Goal: Task Accomplishment & Management: Complete application form

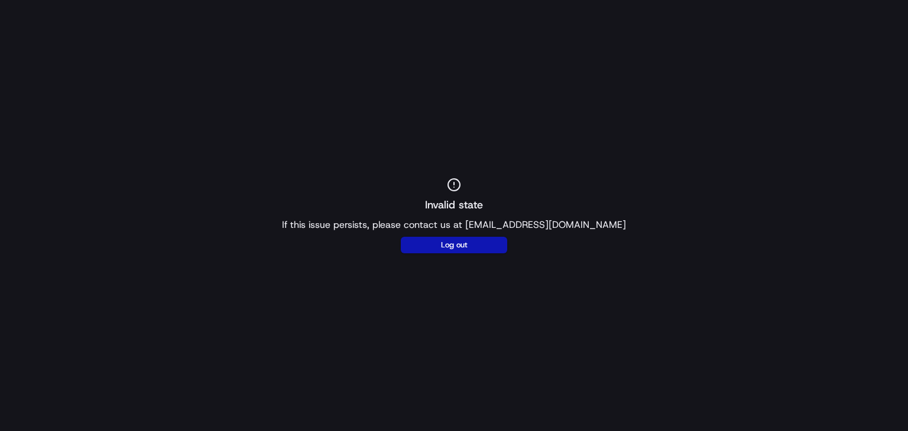
click at [907, 8] on div "Invalid state If this issue persists, please contact us at support@usenash.com …" at bounding box center [454, 215] width 908 height 431
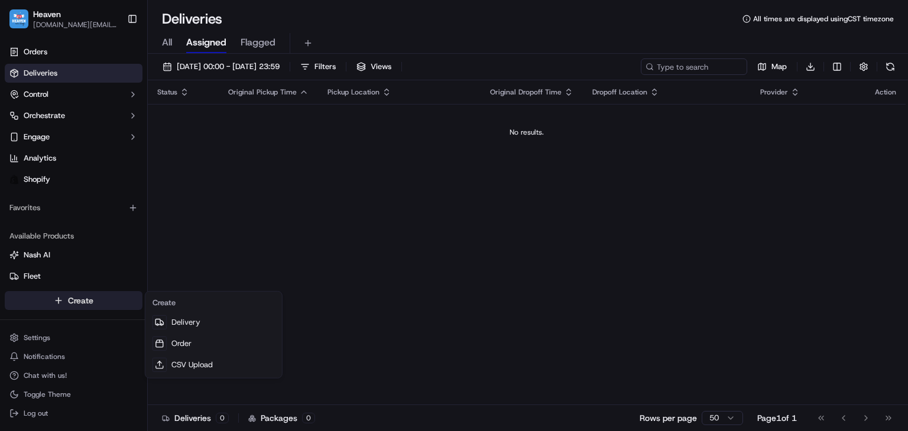
click at [50, 301] on html "Heaven das.hkov.inc@gmail.com Toggle Sidebar Orders Deliveries Control Orchestr…" at bounding box center [454, 215] width 908 height 431
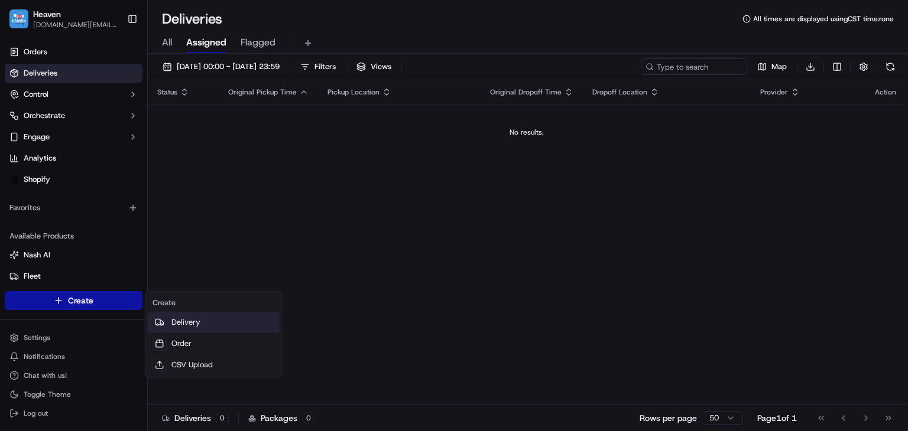
click at [187, 320] on link "Delivery" at bounding box center [214, 322] width 132 height 21
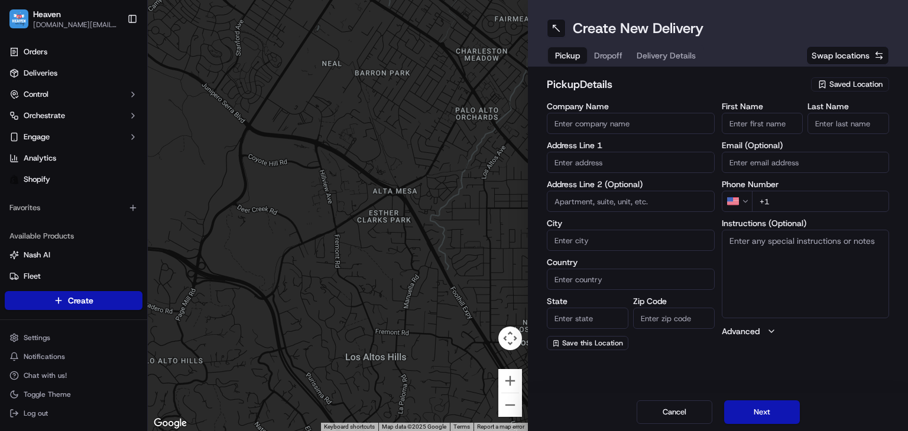
click at [853, 83] on span "Saved Location" at bounding box center [855, 84] width 53 height 11
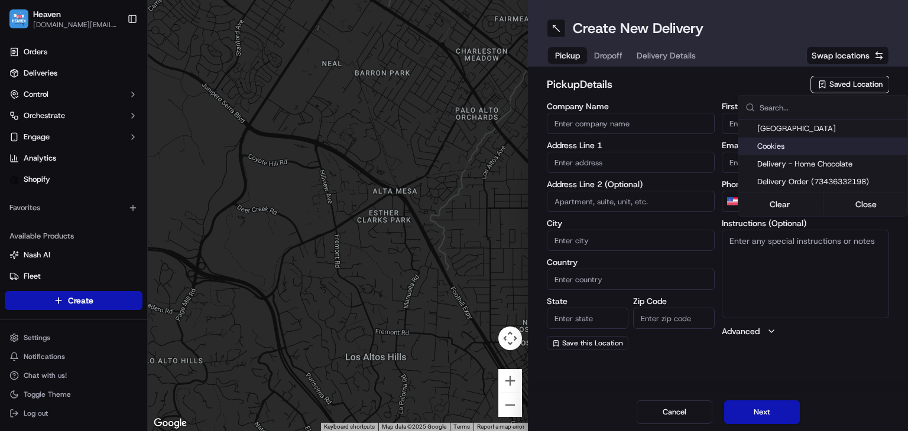
click at [788, 146] on span "Cookies" at bounding box center [829, 146] width 145 height 11
type input "Cookies"
type input "114 McGregor St"
type input "#810"
type input "Winnipeg"
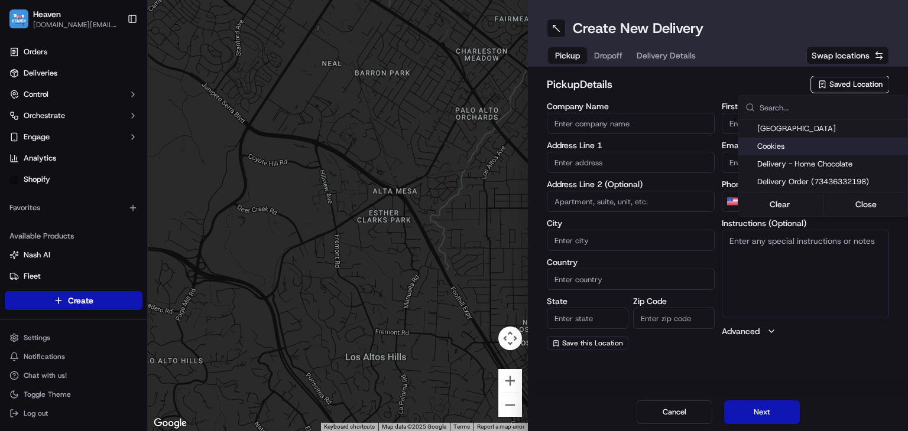
type input "CA"
type input "MB"
type input "R2W 5J7"
type input "Jack"
type input "A"
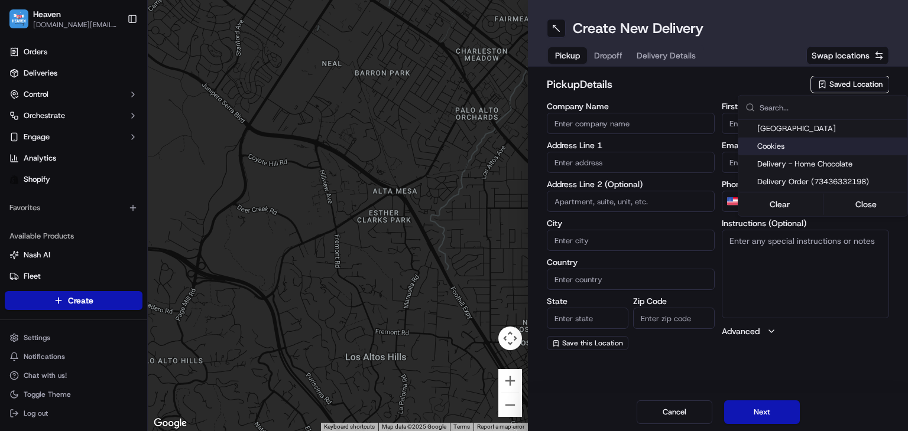
type input "+1 431 792 0800"
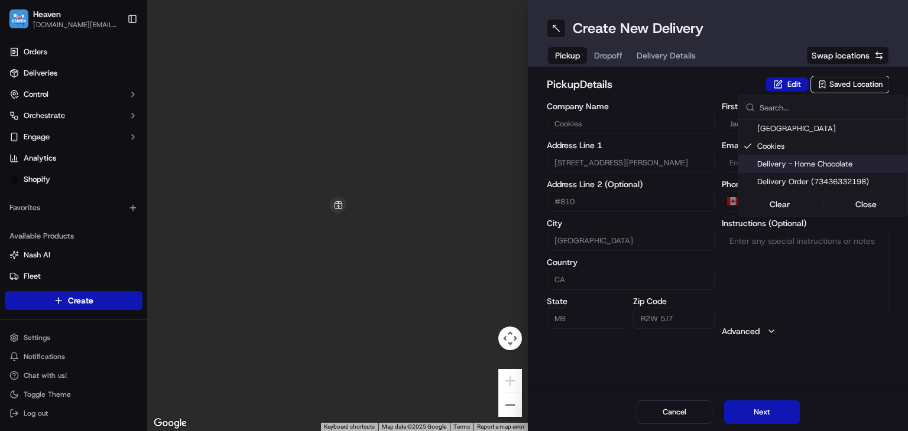
click at [879, 388] on html "Heaven das.hkov.inc@gmail.com Toggle Sidebar Orders Deliveries Control Orchestr…" at bounding box center [454, 215] width 908 height 431
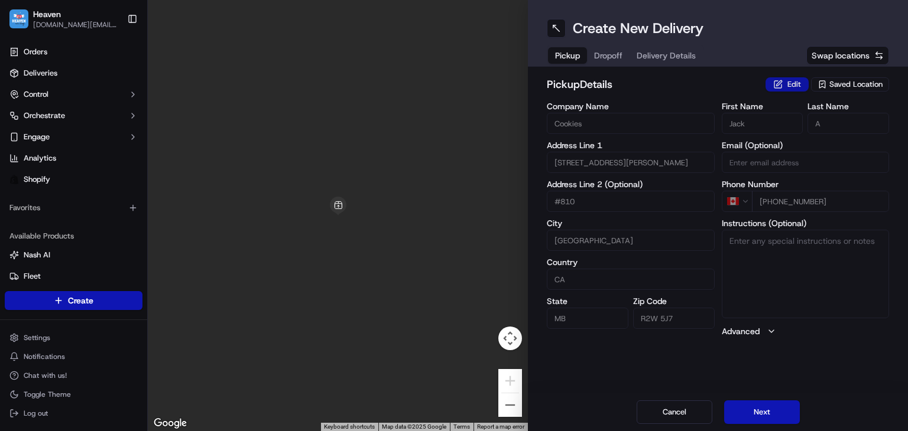
click at [790, 86] on button "Edit" at bounding box center [786, 84] width 43 height 14
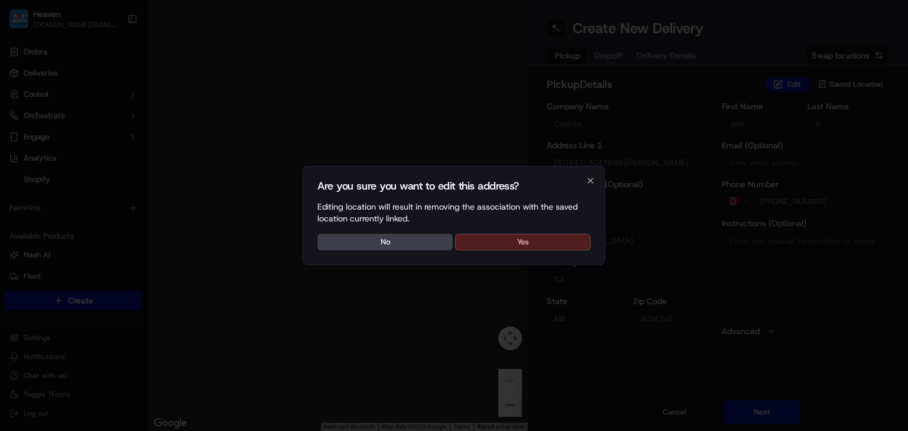
click at [565, 246] on button "Yes" at bounding box center [522, 242] width 135 height 17
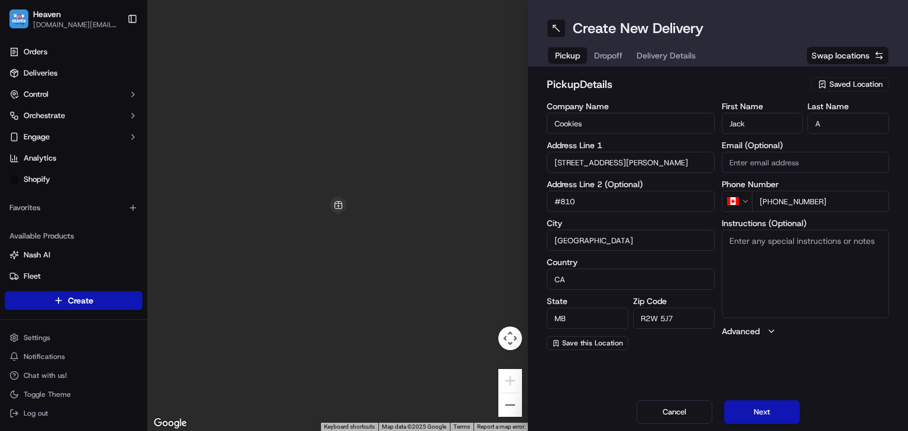
click at [818, 245] on textarea "Instructions (Optional)" at bounding box center [805, 274] width 168 height 89
drag, startPoint x: 769, startPoint y: 242, endPoint x: 801, endPoint y: 239, distance: 32.0
click at [801, 239] on textarea "buzz 810, 8 floor" at bounding box center [805, 274] width 168 height 89
type textarea "buzz 810,"
click at [788, 409] on button "Next" at bounding box center [762, 413] width 76 height 24
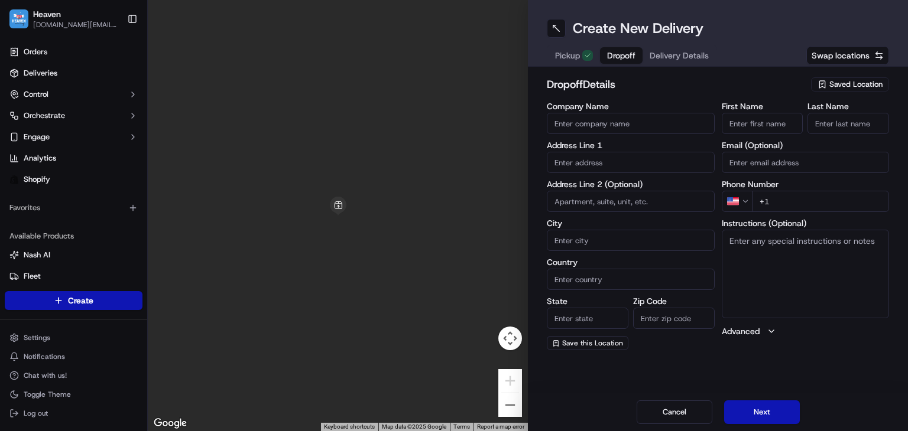
click at [848, 82] on span "Saved Location" at bounding box center [855, 84] width 53 height 11
click at [771, 87] on html "Heaven das.hkov.inc@gmail.com Toggle Sidebar Orders Deliveries Control Orchestr…" at bounding box center [454, 215] width 908 height 431
click at [573, 59] on span "Pickup" at bounding box center [567, 56] width 25 height 12
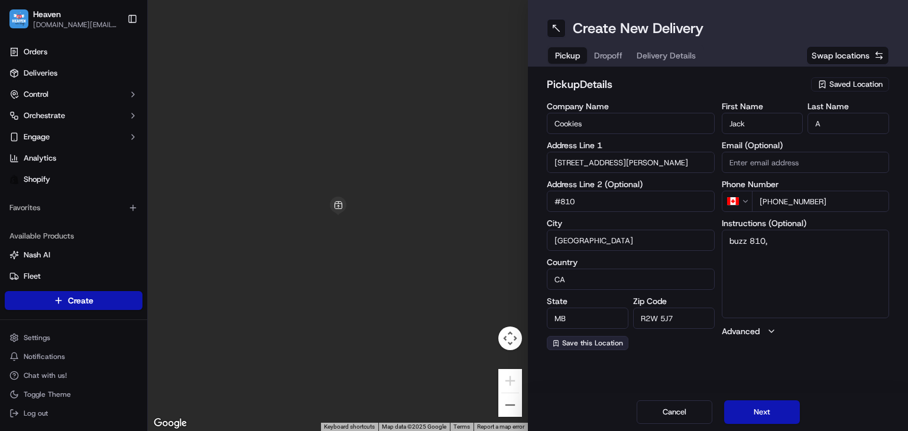
click at [587, 343] on span "Save this Location" at bounding box center [592, 343] width 61 height 9
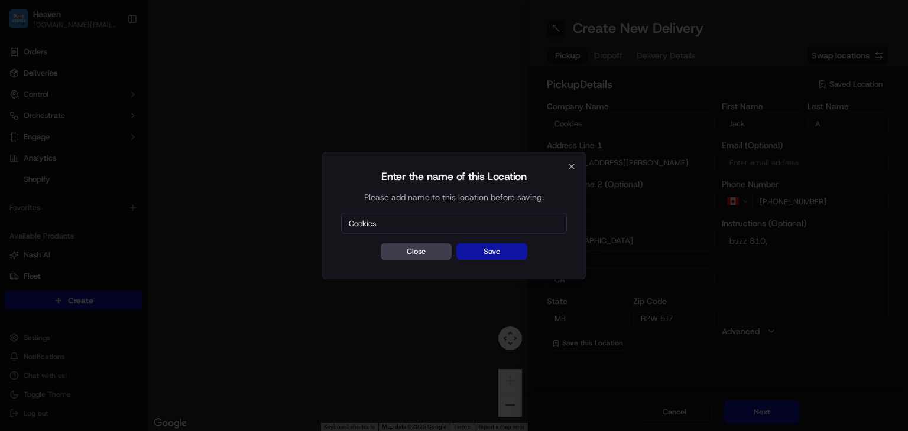
click at [487, 253] on button "Save" at bounding box center [491, 251] width 71 height 17
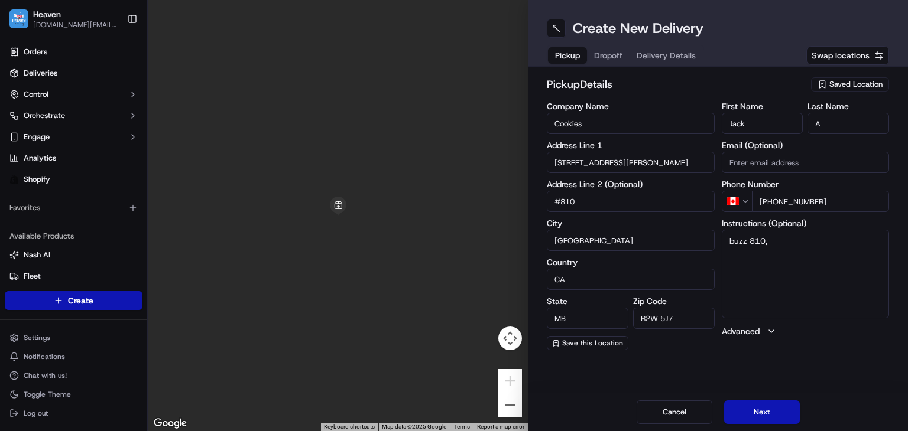
click at [773, 262] on textarea "buzz 810," at bounding box center [805, 274] width 168 height 89
click at [775, 416] on button "Next" at bounding box center [762, 413] width 76 height 24
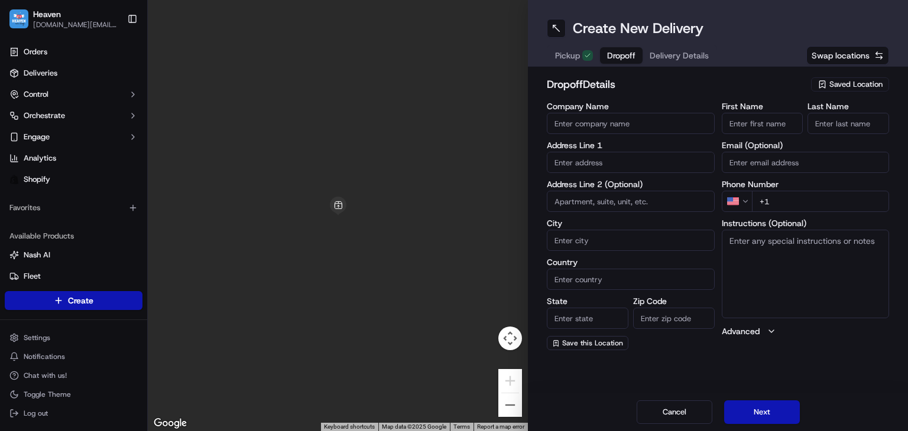
click at [780, 256] on textarea "Instructions (Optional)" at bounding box center [805, 274] width 168 height 89
paste textarea "Misbah Hydri 281 King Edward St Winnipeg MB R3J 1L4 Canada +1 236-516-1204"
drag, startPoint x: 782, startPoint y: 240, endPoint x: 710, endPoint y: 246, distance: 72.3
click at [710, 246] on div "Company Name Address Line 1 Address Line 2 (Optional) City Country State Zip Co…" at bounding box center [718, 226] width 342 height 248
type textarea "281 King Edward St Winnipeg MB R3J 1L4 Canada +1 236-516-1204"
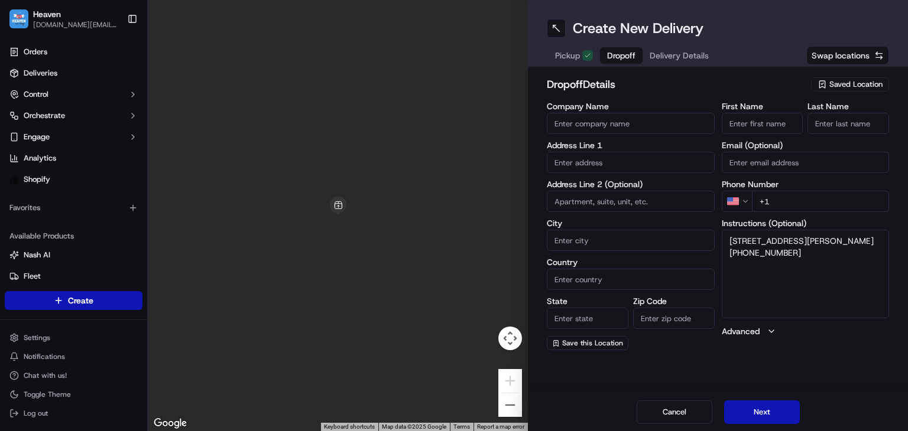
click at [740, 118] on input "First Name" at bounding box center [762, 123] width 82 height 21
paste input "Misbah Hydri"
drag, startPoint x: 755, startPoint y: 123, endPoint x: 785, endPoint y: 119, distance: 29.8
click at [785, 119] on input "Misbah Hydri" at bounding box center [762, 123] width 82 height 21
type input "Misbah"
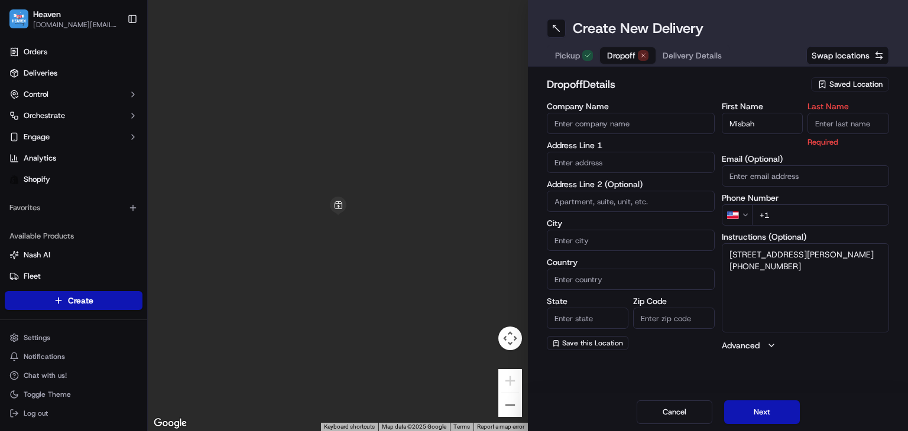
click at [837, 117] on input "Last Name" at bounding box center [848, 123] width 82 height 21
paste input "Hydri"
type input "Hydri"
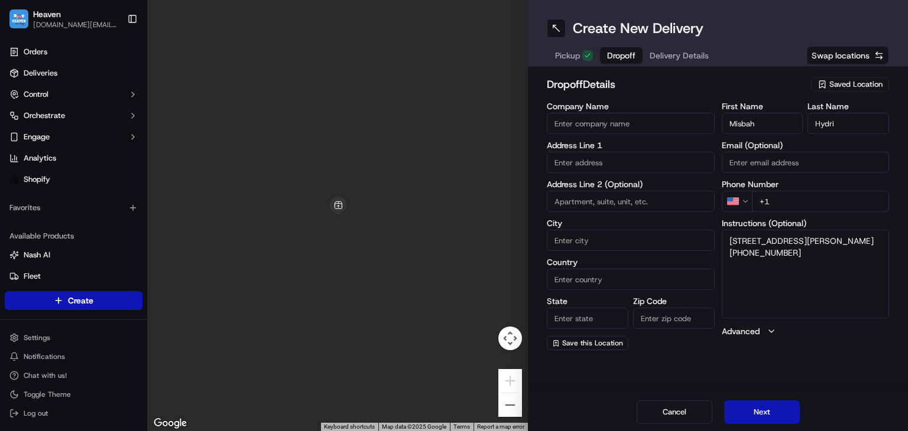
drag, startPoint x: 728, startPoint y: 278, endPoint x: 751, endPoint y: 276, distance: 22.5
click at [751, 276] on textarea "281 King Edward St Winnipeg MB R3J 1L4 Canada +1 236-516-1204" at bounding box center [805, 274] width 168 height 89
drag, startPoint x: 728, startPoint y: 254, endPoint x: 815, endPoint y: 253, distance: 87.5
click at [815, 253] on textarea "281 King Edward St Winnipeg MB R3J 1L4 Canada +1 236-516-1204" at bounding box center [805, 274] width 168 height 89
click at [609, 168] on input "text" at bounding box center [631, 162] width 168 height 21
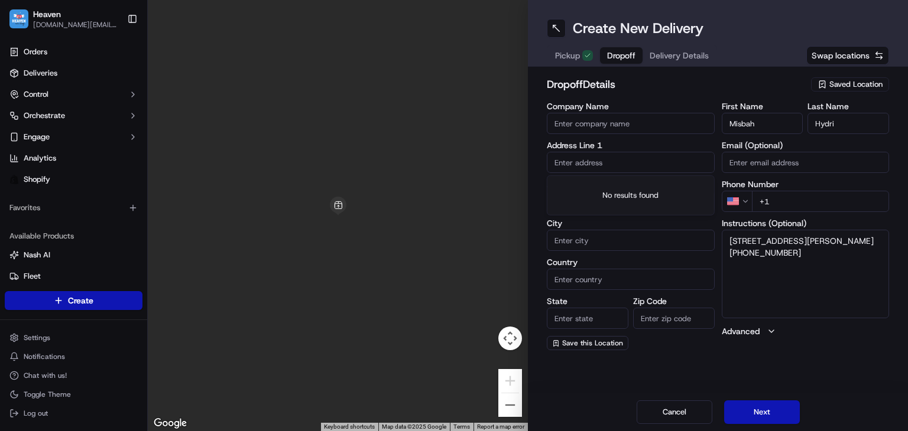
paste input "281 King Edward St"
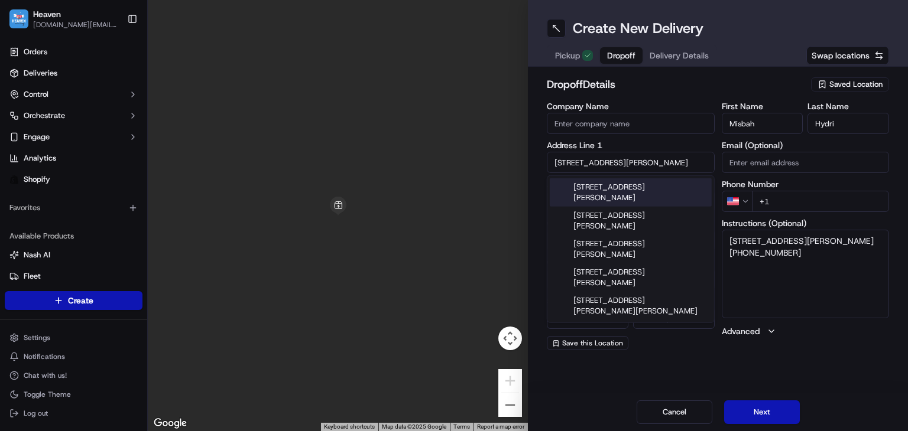
click at [607, 185] on div "281 King Edward Street, Winnipeg, MB, Canada" at bounding box center [630, 192] width 162 height 28
type input "281 King Edward St, Winnipeg, MB R3J 1L4, Canada"
type input "Winnipeg"
type input "Canada"
type input "MB"
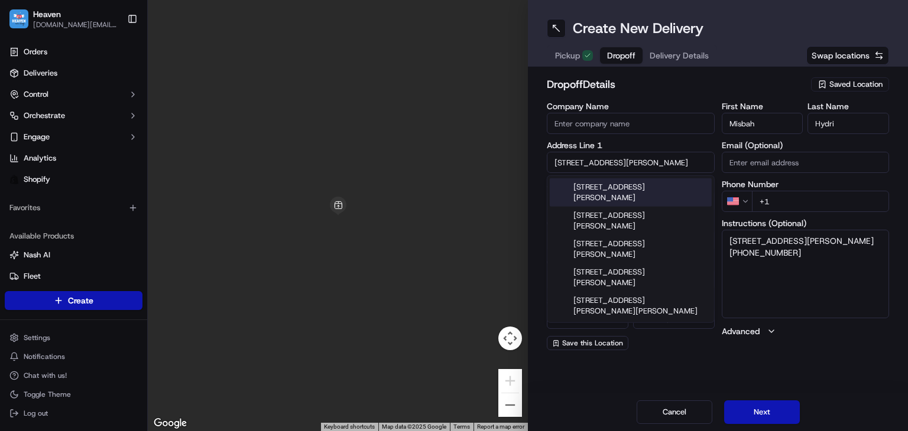
type input "R3J 1L4"
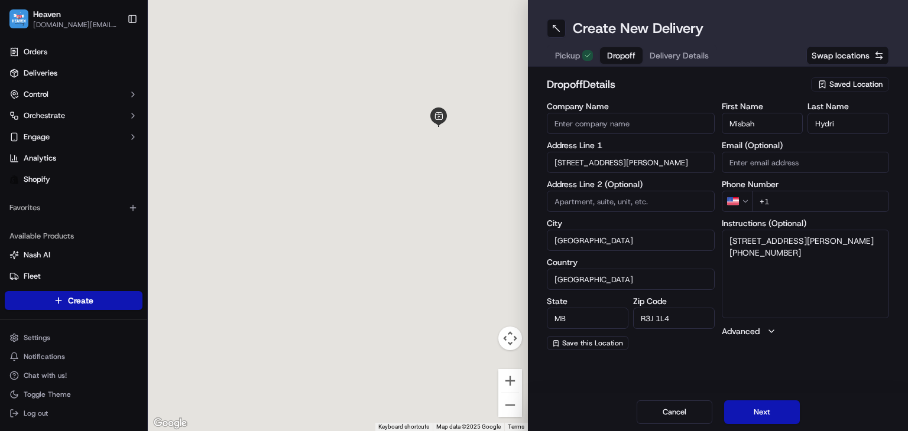
type input "281 King Edward Street"
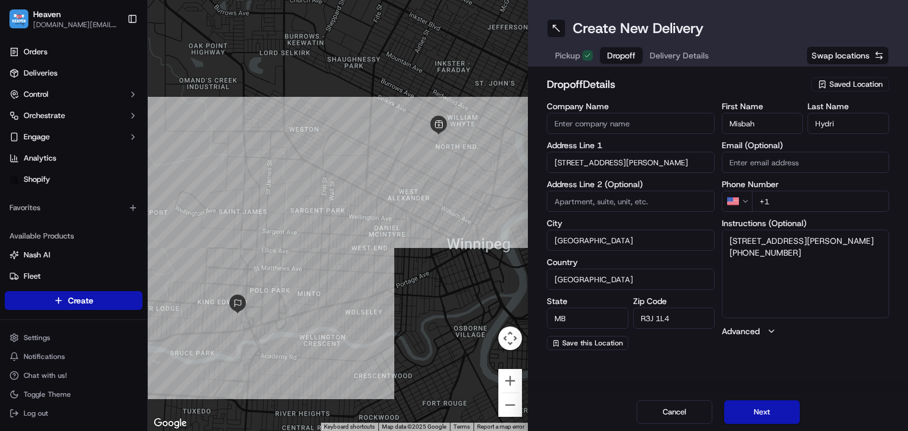
drag, startPoint x: 817, startPoint y: 290, endPoint x: 728, endPoint y: 295, distance: 88.8
click at [728, 295] on textarea "281 King Edward St Winnipeg MB R3J 1L4 Canada +1 236-516-1204" at bounding box center [805, 274] width 168 height 89
click at [767, 199] on input "+1" at bounding box center [821, 201] width 138 height 21
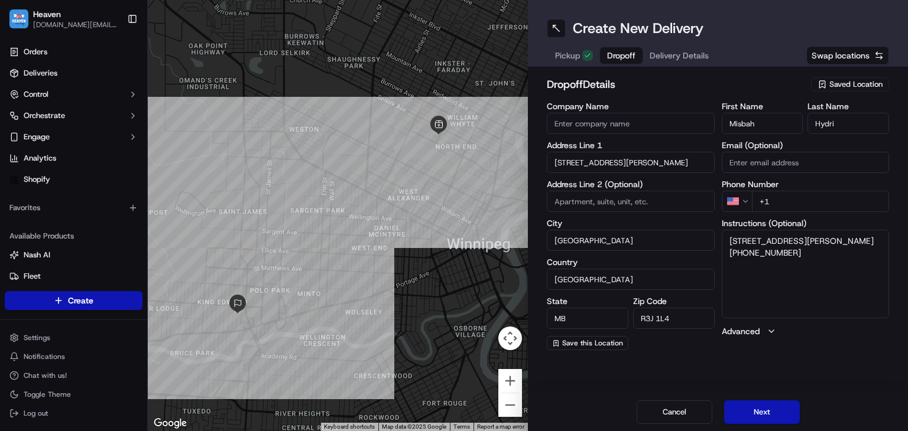
paste input "236 516 1204"
type input "+1 236 516 1204"
drag, startPoint x: 832, startPoint y: 297, endPoint x: 701, endPoint y: 251, distance: 139.2
click at [701, 251] on div "Company Name Address Line 1 281 King Edward Street Address Line 2 (Optional) Ci…" at bounding box center [718, 226] width 342 height 248
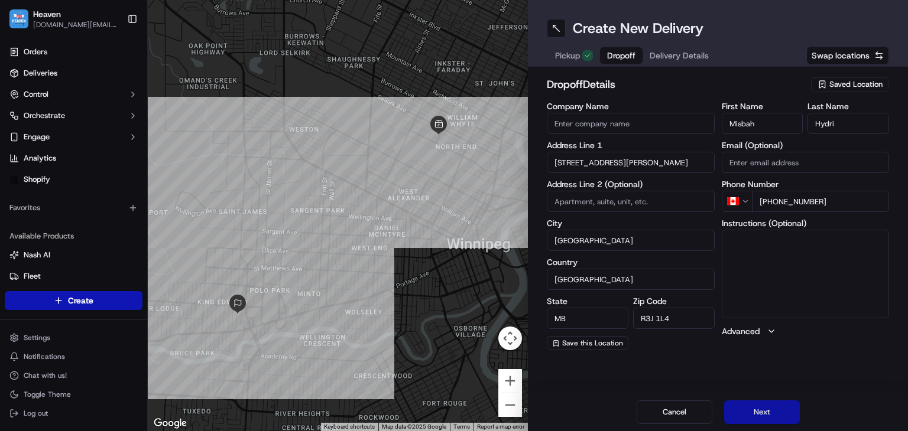
click at [778, 412] on button "Next" at bounding box center [762, 413] width 76 height 24
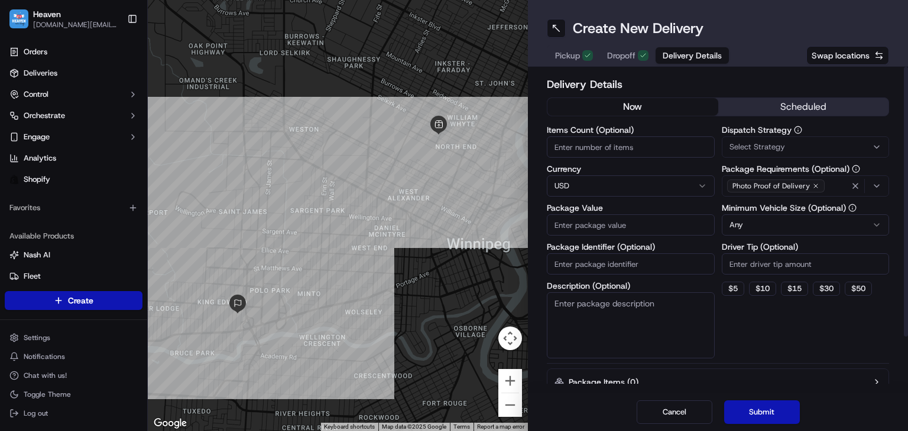
click at [605, 264] on input "Package Identifier (Optional)" at bounding box center [631, 263] width 168 height 21
type input "1321"
click at [610, 227] on input "Package Value" at bounding box center [631, 224] width 168 height 21
type input "80"
click at [765, 412] on button "Submit" at bounding box center [762, 413] width 76 height 24
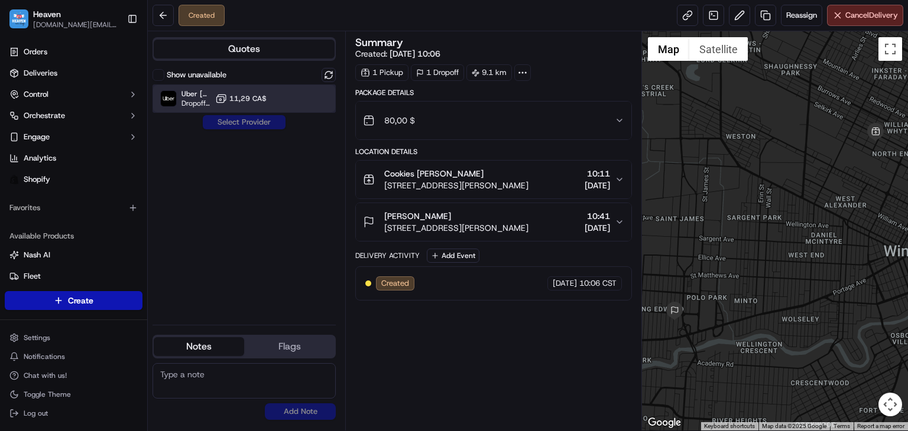
click at [284, 99] on div "Uber Canada Dropoff ETA 42 minutes 11,29 CA$" at bounding box center [243, 98] width 183 height 28
click at [255, 121] on button "Assign Provider" at bounding box center [244, 122] width 84 height 14
